Goal: Task Accomplishment & Management: Manage account settings

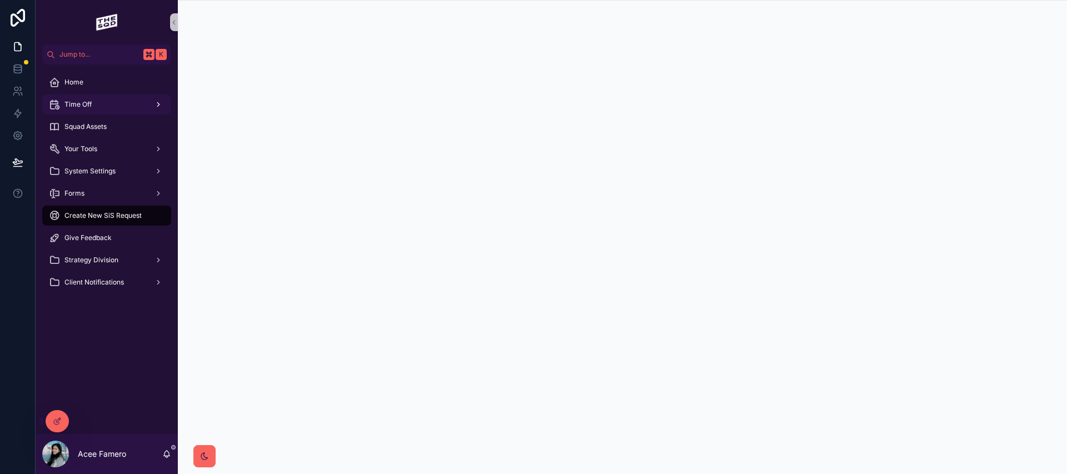
click at [102, 106] on div "Time Off" at bounding box center [107, 105] width 116 height 18
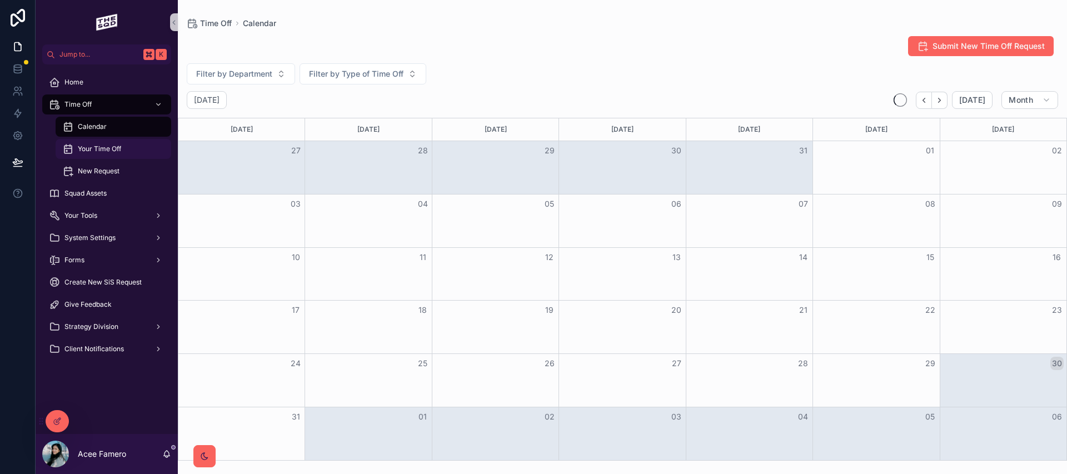
click at [113, 150] on span "Your Time Off" at bounding box center [99, 149] width 43 height 9
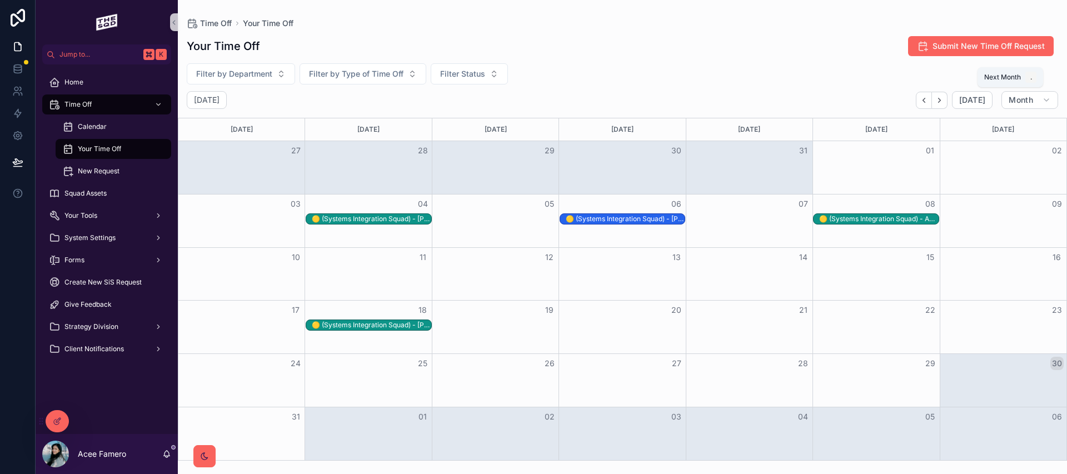
click at [942, 104] on icon "Next" at bounding box center [940, 100] width 8 height 8
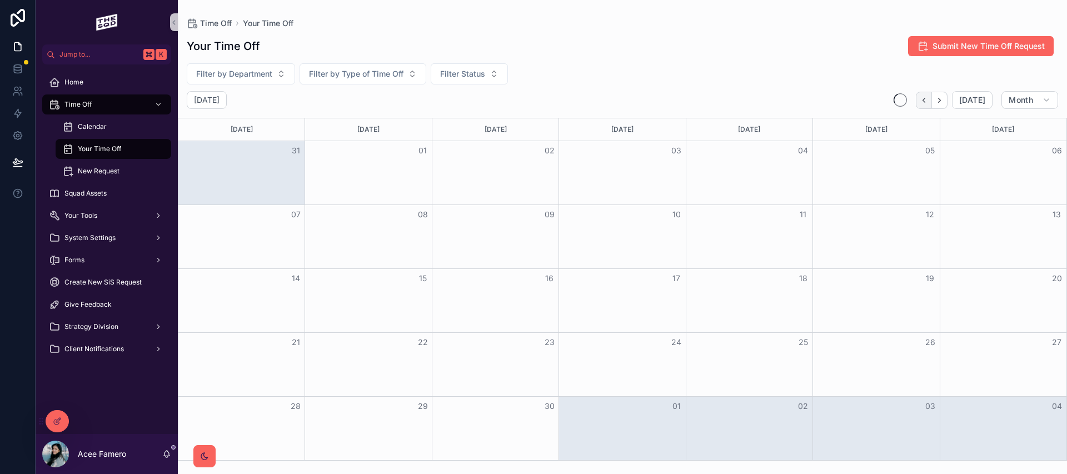
click at [927, 103] on icon "Back" at bounding box center [924, 100] width 8 height 8
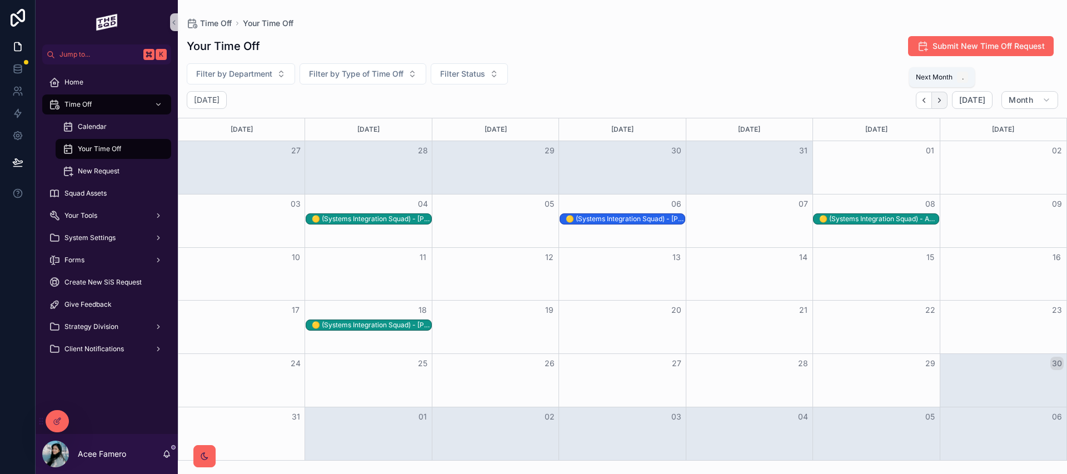
click at [937, 101] on icon "Next" at bounding box center [940, 100] width 8 height 8
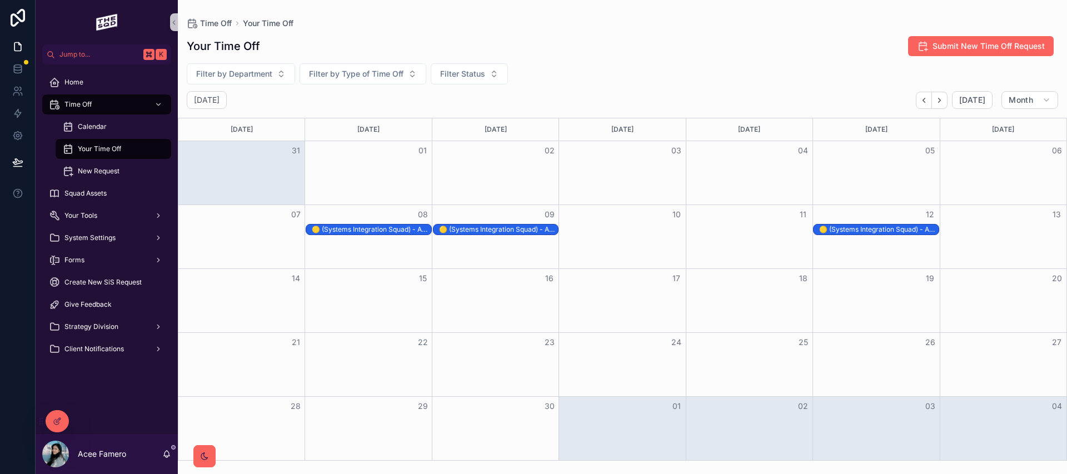
click at [351, 229] on div "🟡 (Systems Integration Squad) - Acee Famero" at bounding box center [371, 229] width 119 height 9
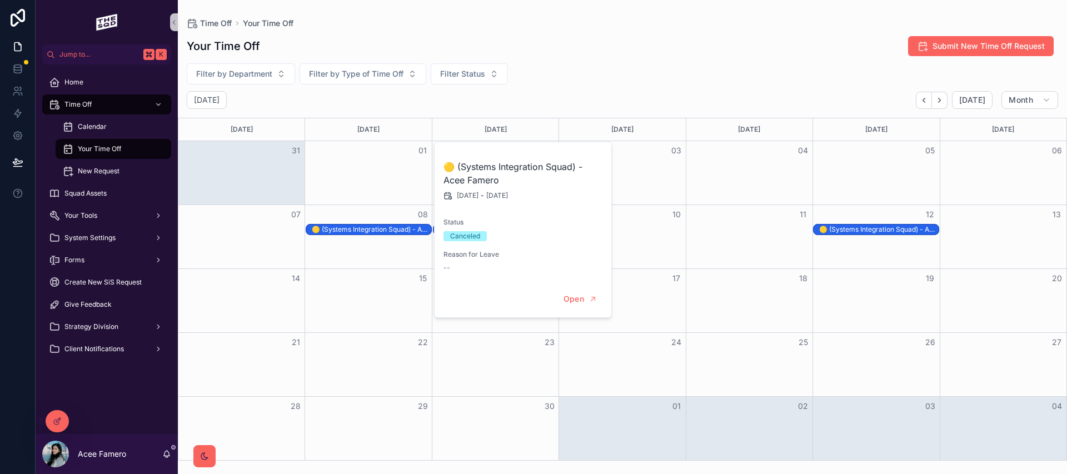
click at [647, 237] on div "Month View" at bounding box center [622, 236] width 127 height 63
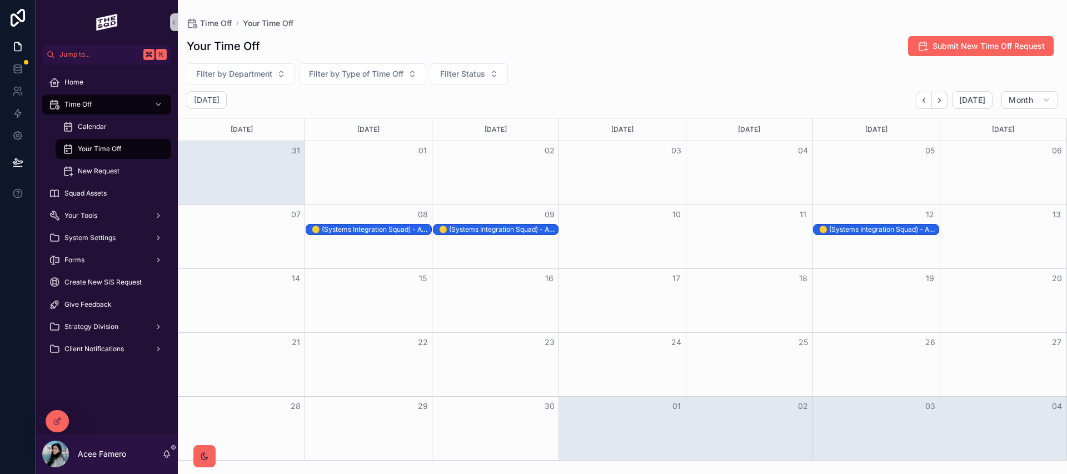
click at [520, 230] on div "🟡 (Systems Integration Squad) - Acee Famero" at bounding box center [498, 229] width 119 height 9
click at [508, 211] on div "09" at bounding box center [495, 214] width 127 height 19
click at [852, 225] on div "🟡 (Systems Integration Squad) - Acee Famero" at bounding box center [878, 230] width 119 height 10
click at [881, 203] on div "Month View" at bounding box center [876, 172] width 127 height 63
click at [789, 54] on div "Your Time Off Submit New Time Off Request" at bounding box center [623, 46] width 872 height 21
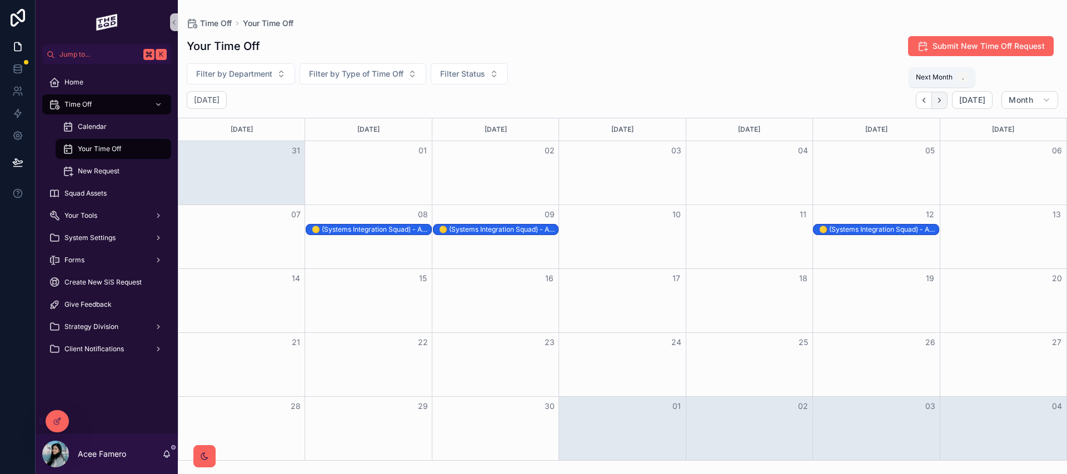
click at [944, 95] on button "Next" at bounding box center [940, 100] width 16 height 17
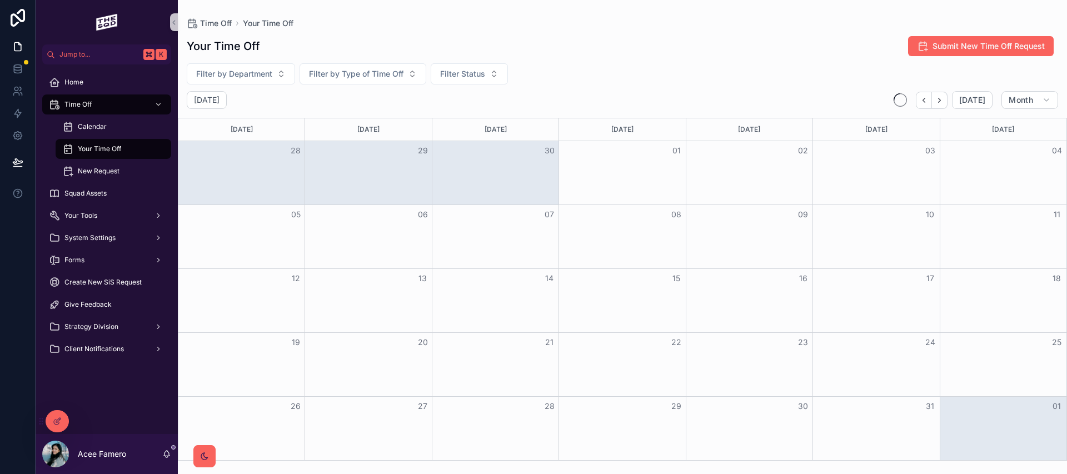
click at [944, 95] on button "Next" at bounding box center [940, 100] width 16 height 17
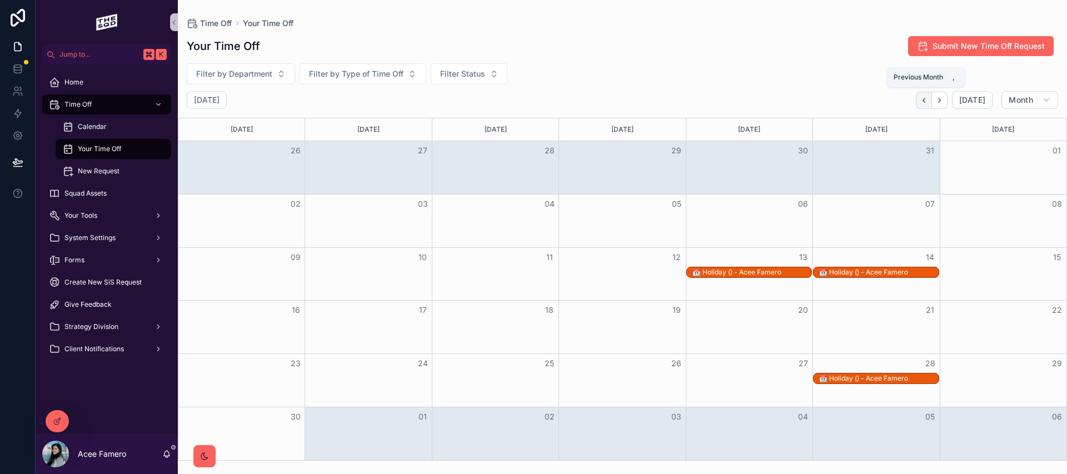
click at [927, 103] on icon "Back" at bounding box center [924, 100] width 8 height 8
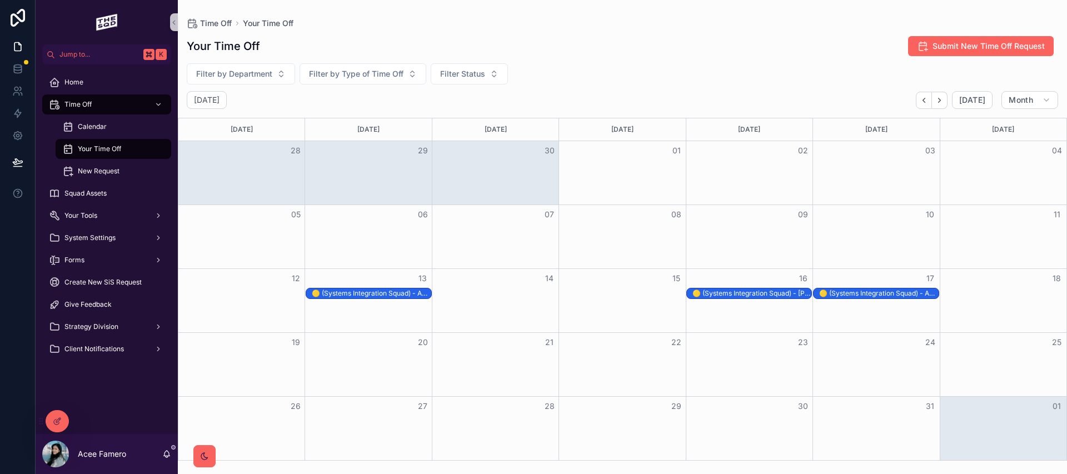
click at [734, 292] on div "🟡 (Systems Integration Squad) - [PERSON_NAME] (Partial Day)" at bounding box center [752, 293] width 119 height 9
click at [782, 298] on div "🟡 (Systems Integration Squad) - [PERSON_NAME] (Partial Day)" at bounding box center [752, 294] width 119 height 10
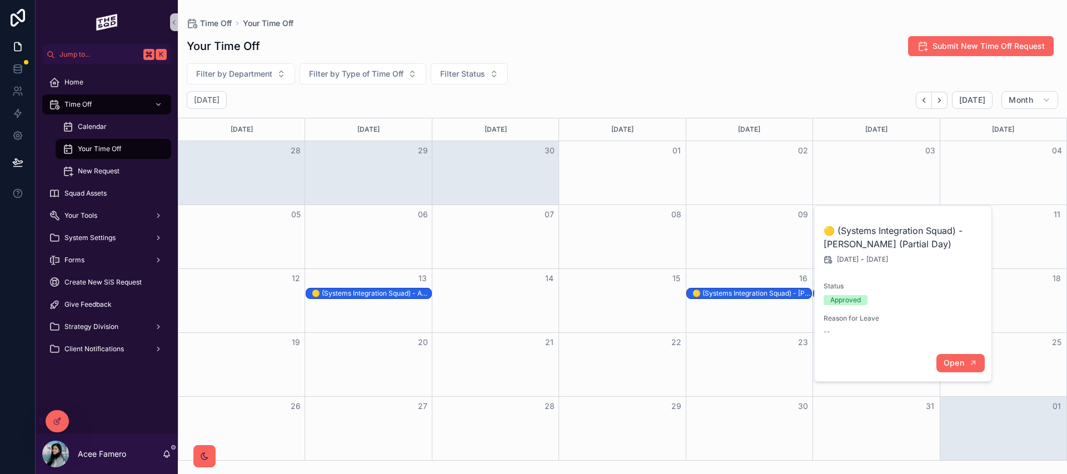
click at [954, 360] on span "Open" at bounding box center [954, 363] width 21 height 10
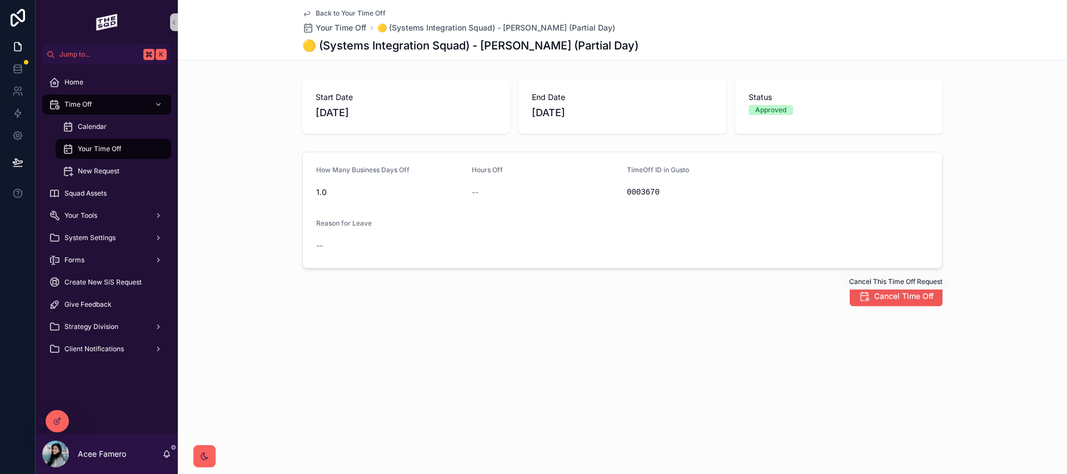
click at [911, 294] on span "Cancel Time Off" at bounding box center [903, 296] width 59 height 11
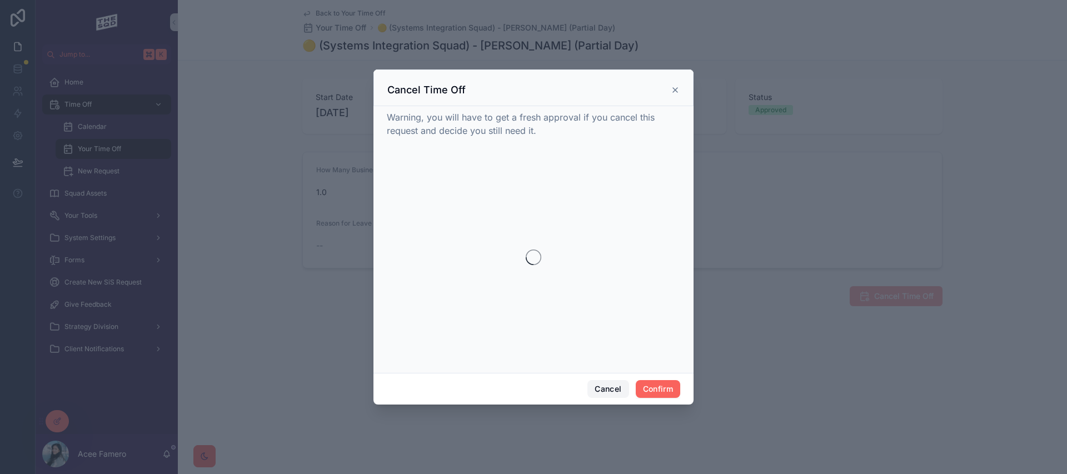
drag, startPoint x: 603, startPoint y: 385, endPoint x: 606, endPoint y: 380, distance: 6.0
click at [604, 382] on button "Cancel" at bounding box center [608, 389] width 41 height 18
